Goal: Task Accomplishment & Management: Complete application form

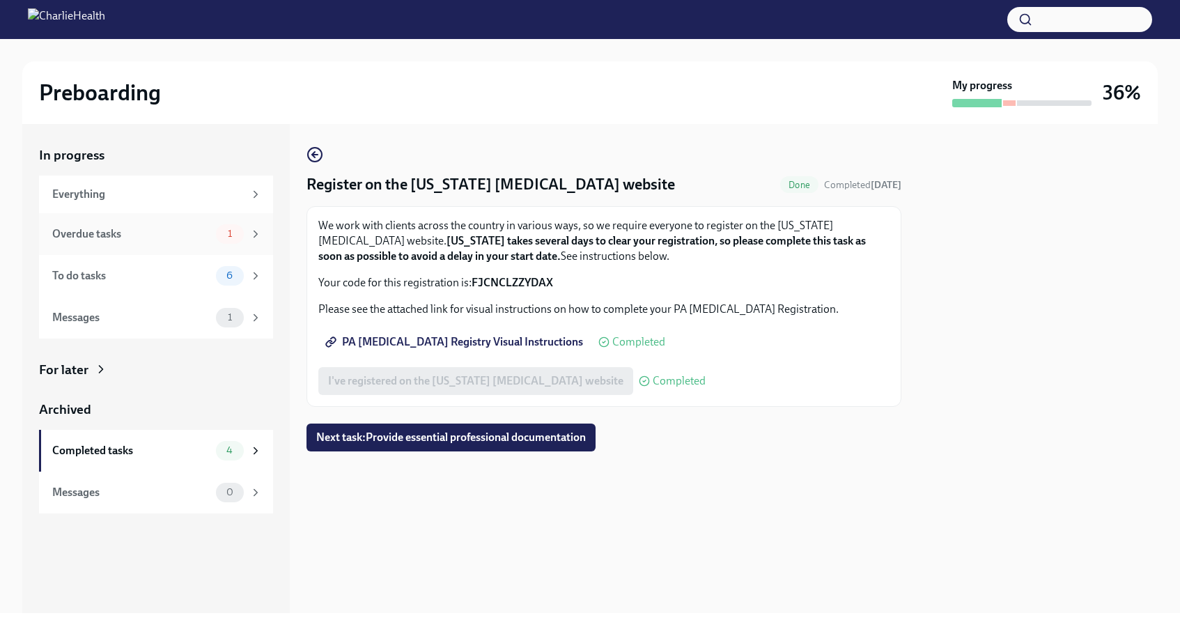
click at [179, 249] on div "Overdue tasks 1" at bounding box center [156, 234] width 234 height 42
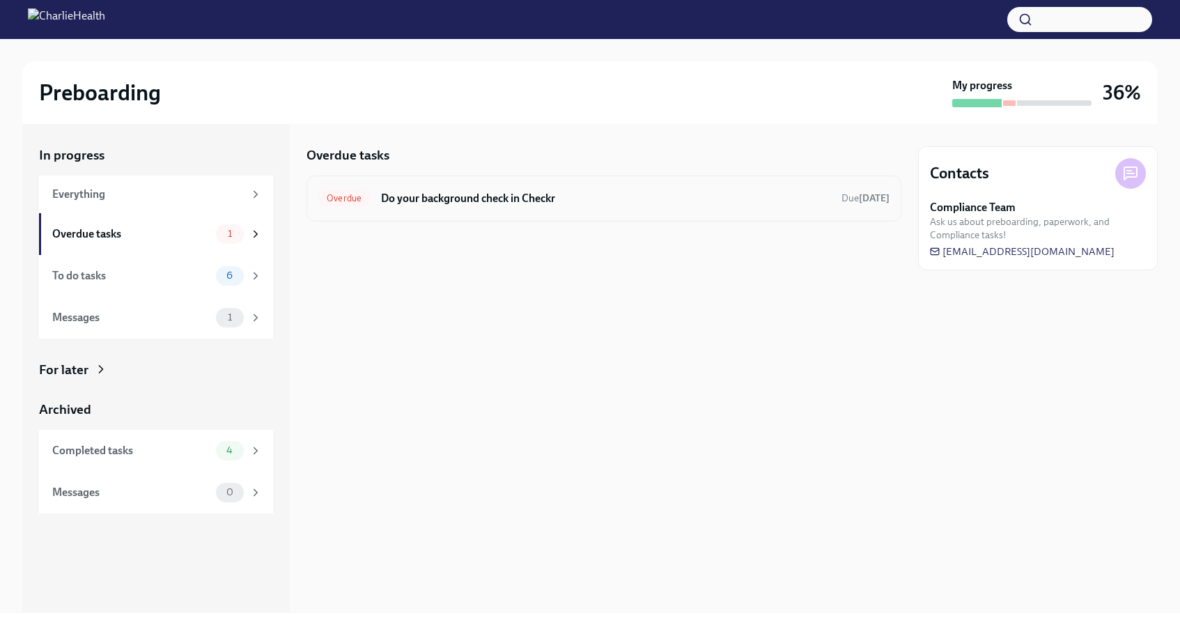
click at [476, 194] on h6 "Do your background check in Checkr" at bounding box center [605, 198] width 449 height 15
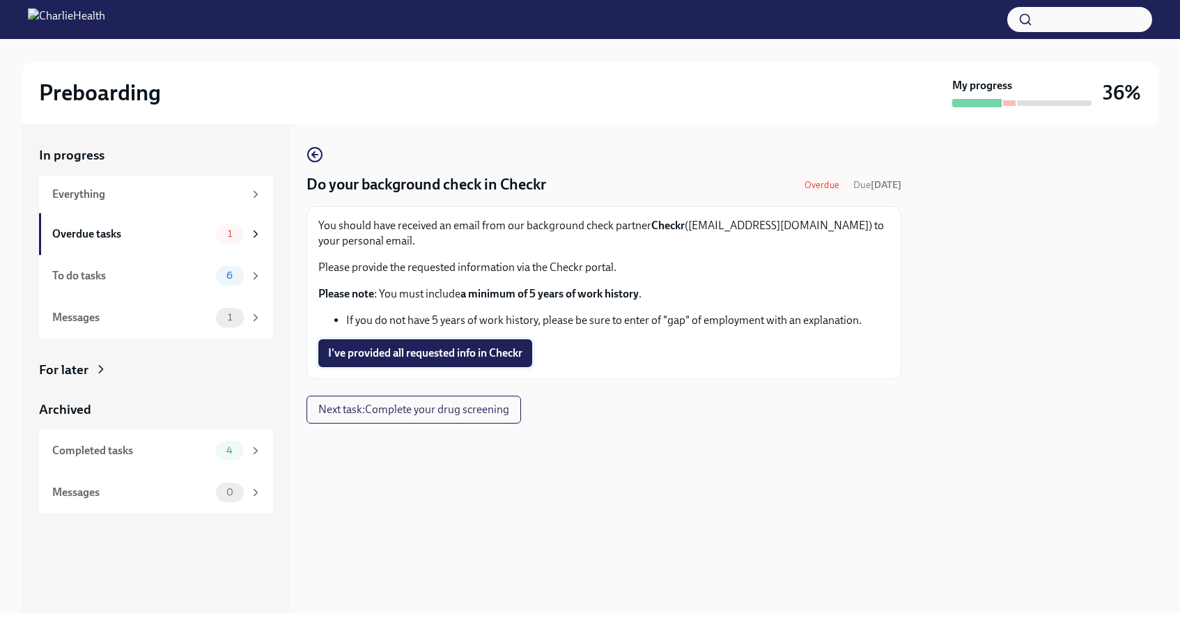
click at [470, 351] on span "I've provided all requested info in Checkr" at bounding box center [425, 353] width 194 height 14
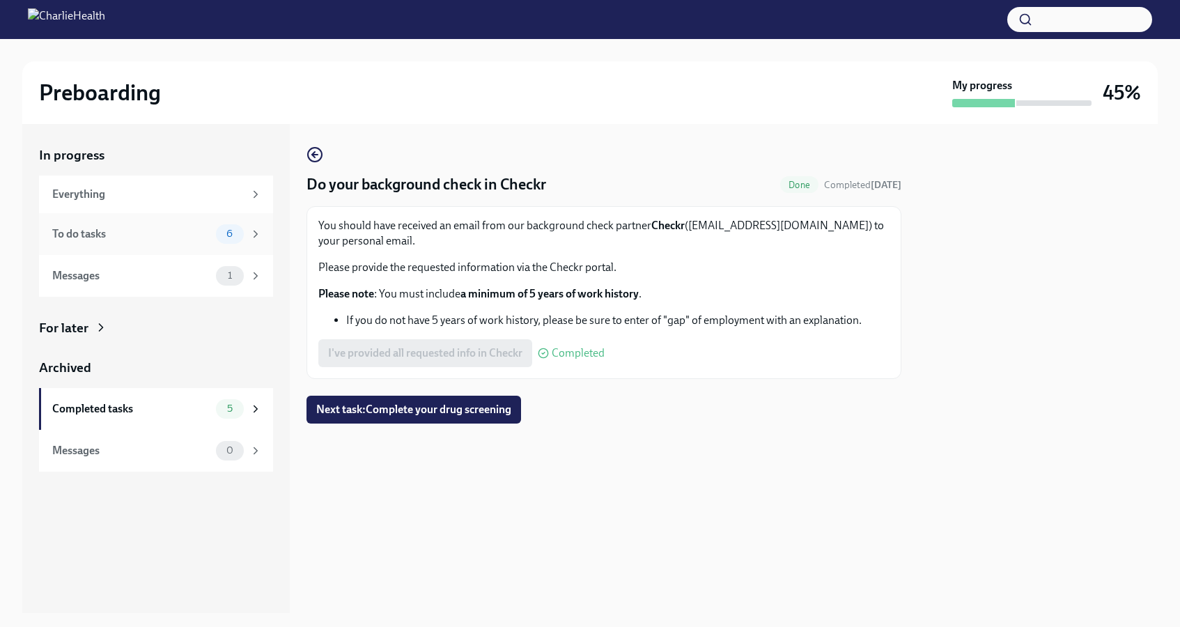
click at [215, 242] on div "To do tasks 6" at bounding box center [157, 233] width 210 height 19
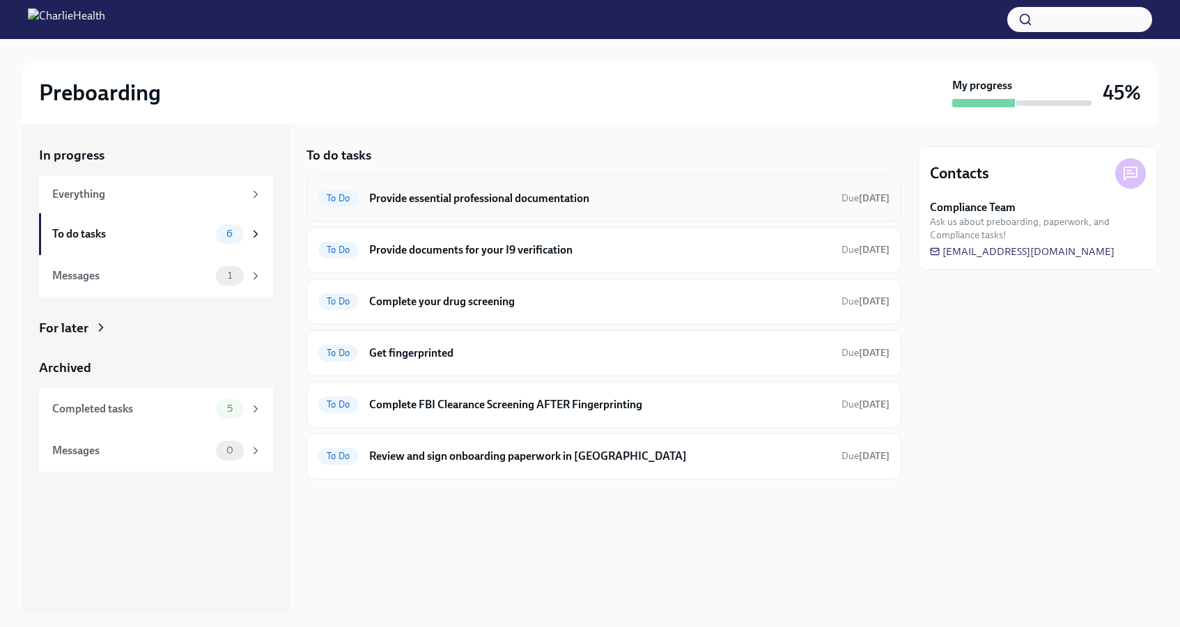
click at [434, 196] on h6 "Provide essential professional documentation" at bounding box center [599, 198] width 461 height 15
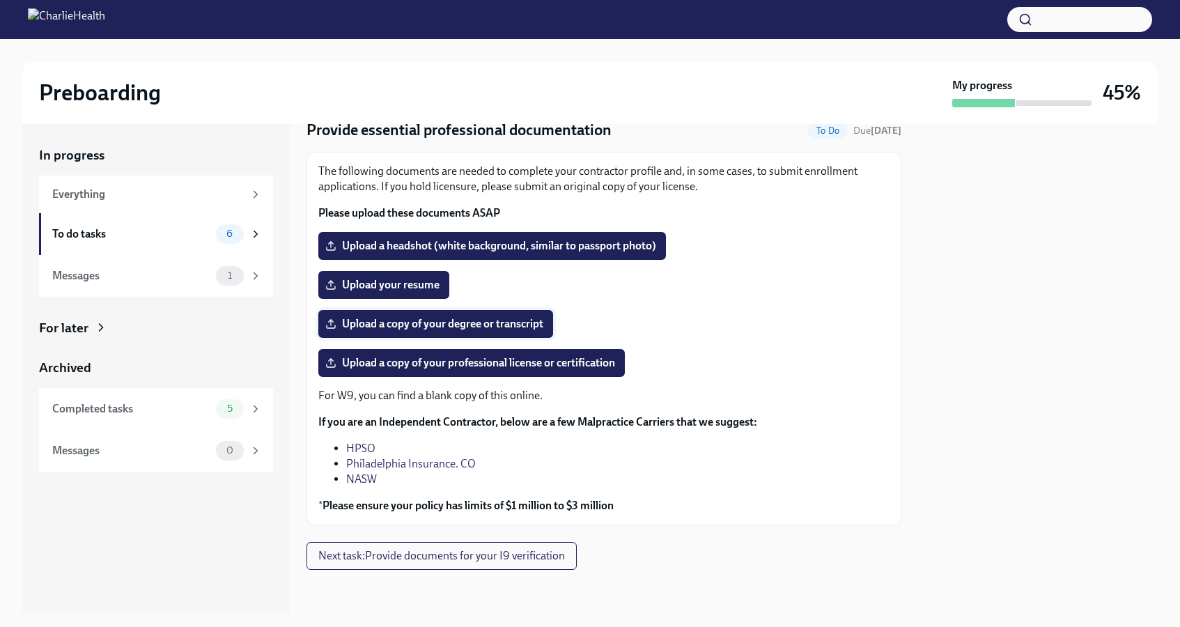
click at [406, 327] on span "Upload a copy of your degree or transcript" at bounding box center [435, 324] width 215 height 14
click at [0, 0] on input "Upload a copy of your degree or transcript" at bounding box center [0, 0] width 0 height 0
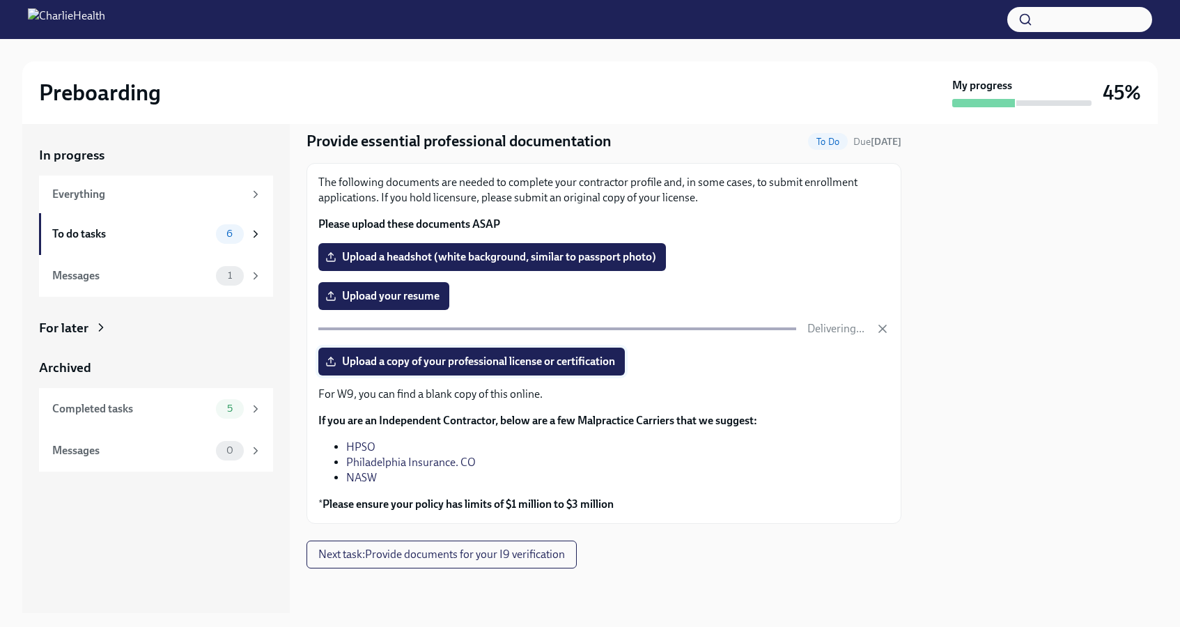
click at [490, 368] on span "Upload a copy of your professional license or certification" at bounding box center [471, 361] width 287 height 14
click at [0, 0] on input "Upload a copy of your professional license or certification" at bounding box center [0, 0] width 0 height 0
